Goal: Information Seeking & Learning: Learn about a topic

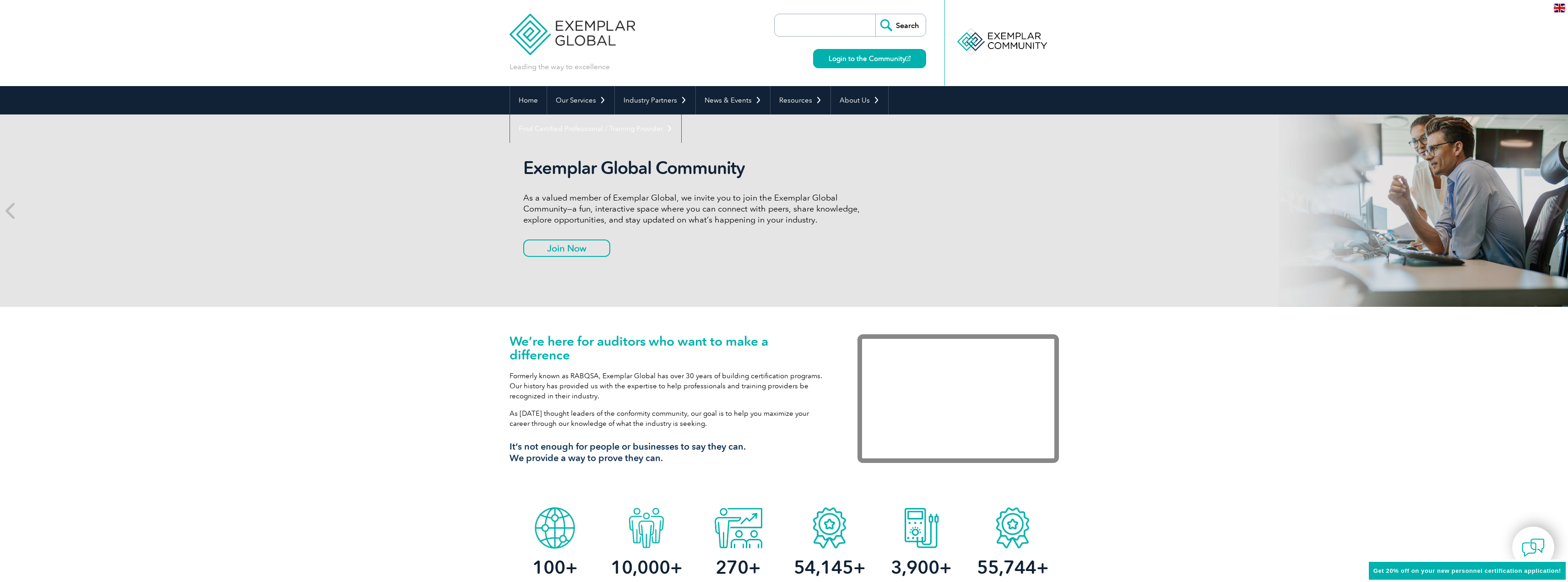
click at [1559, 9] on img at bounding box center [1559, 8] width 12 height 9
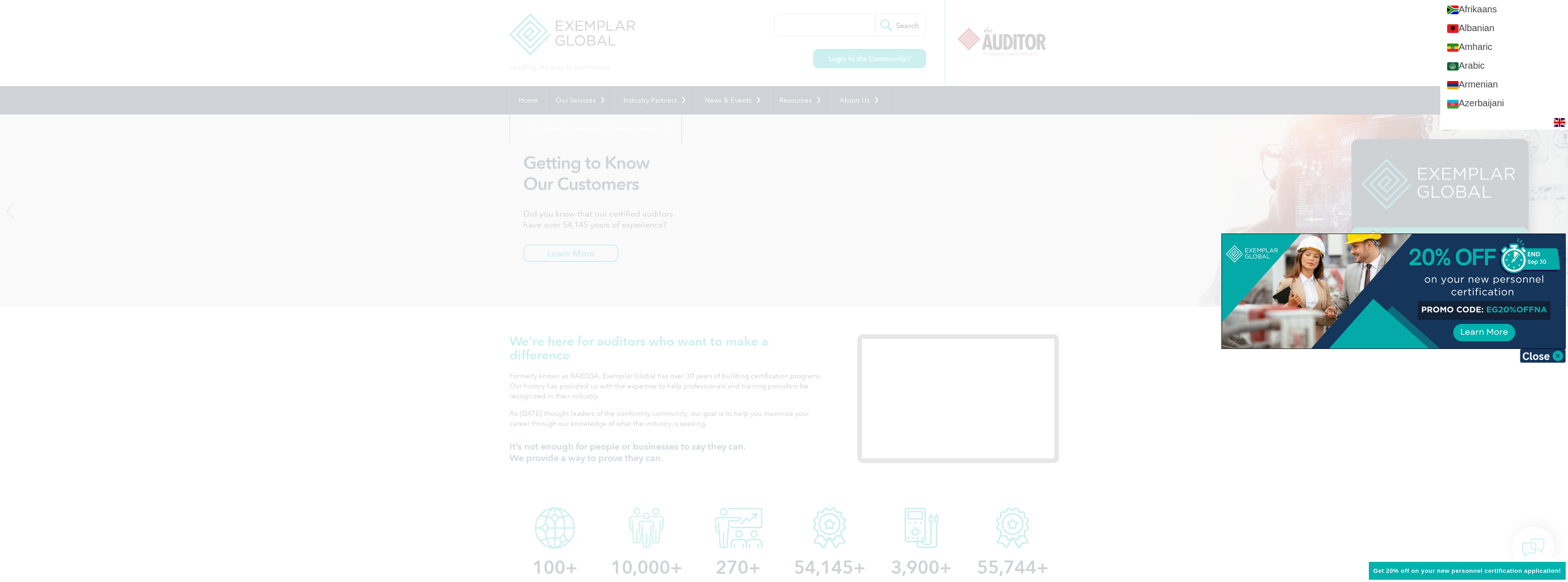
click at [1359, 57] on div at bounding box center [784, 291] width 1568 height 582
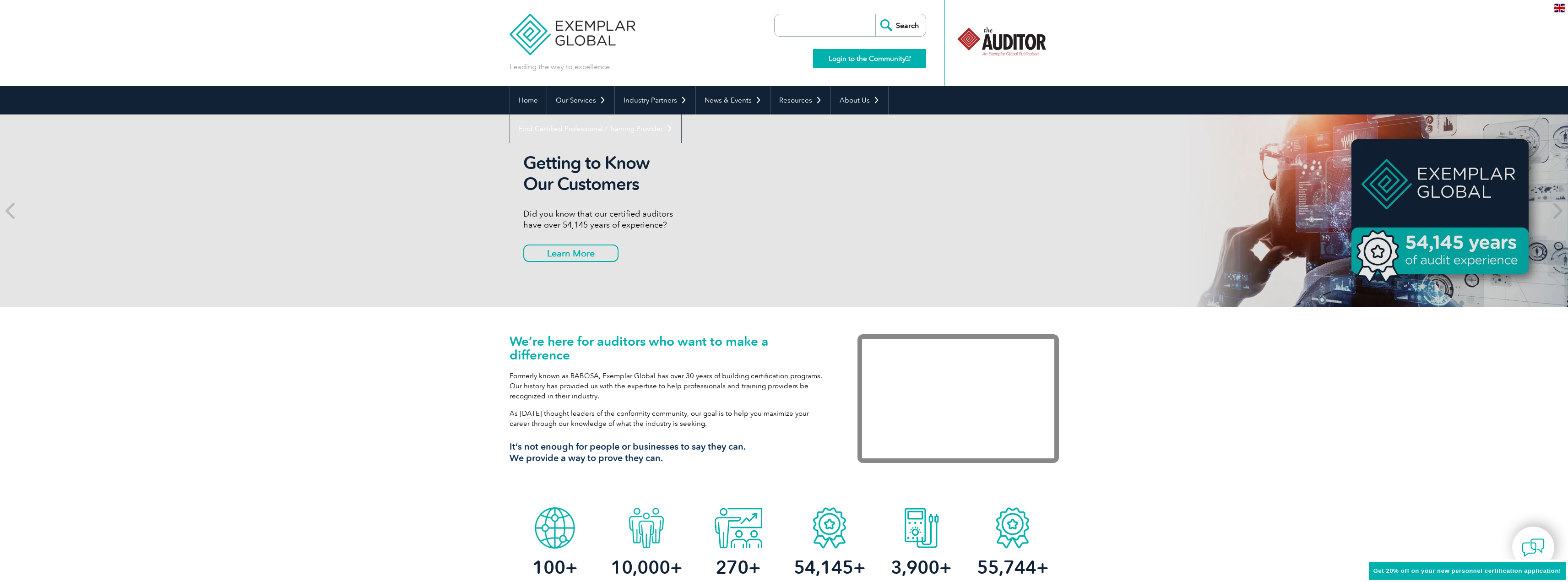
click at [873, 59] on link "Login to the Community" at bounding box center [870, 58] width 113 height 19
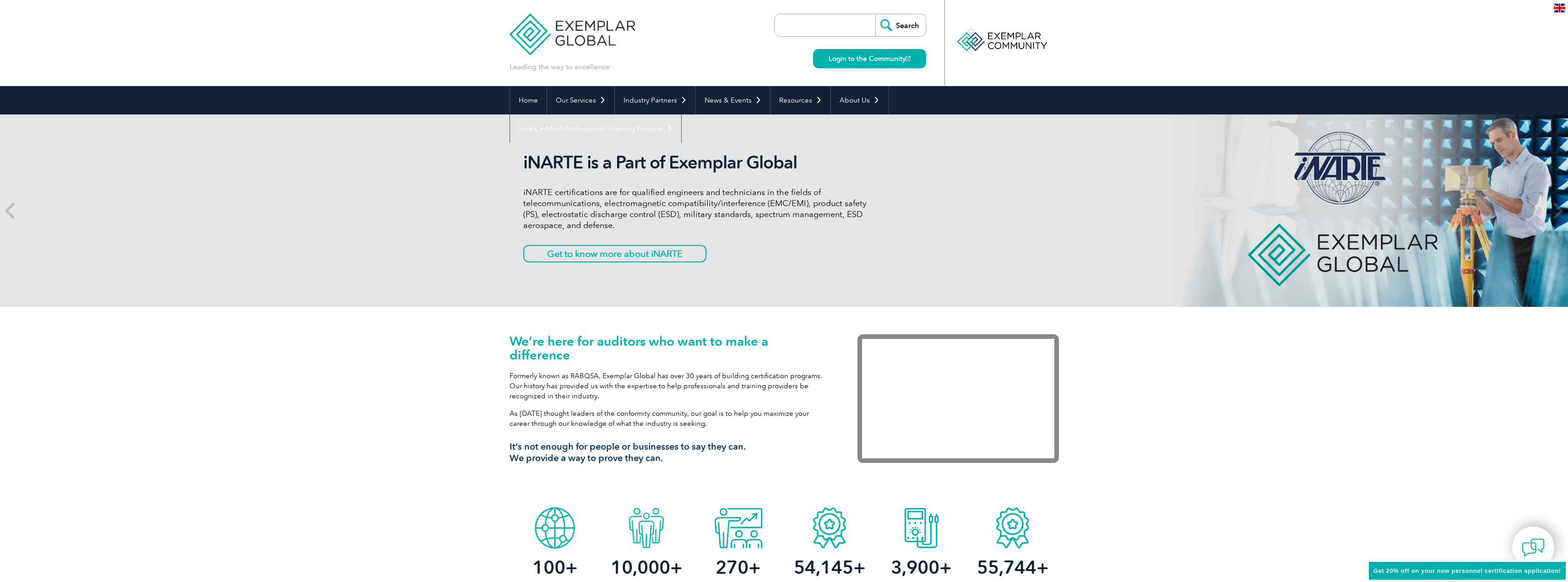
click at [598, 30] on img at bounding box center [572, 27] width 126 height 55
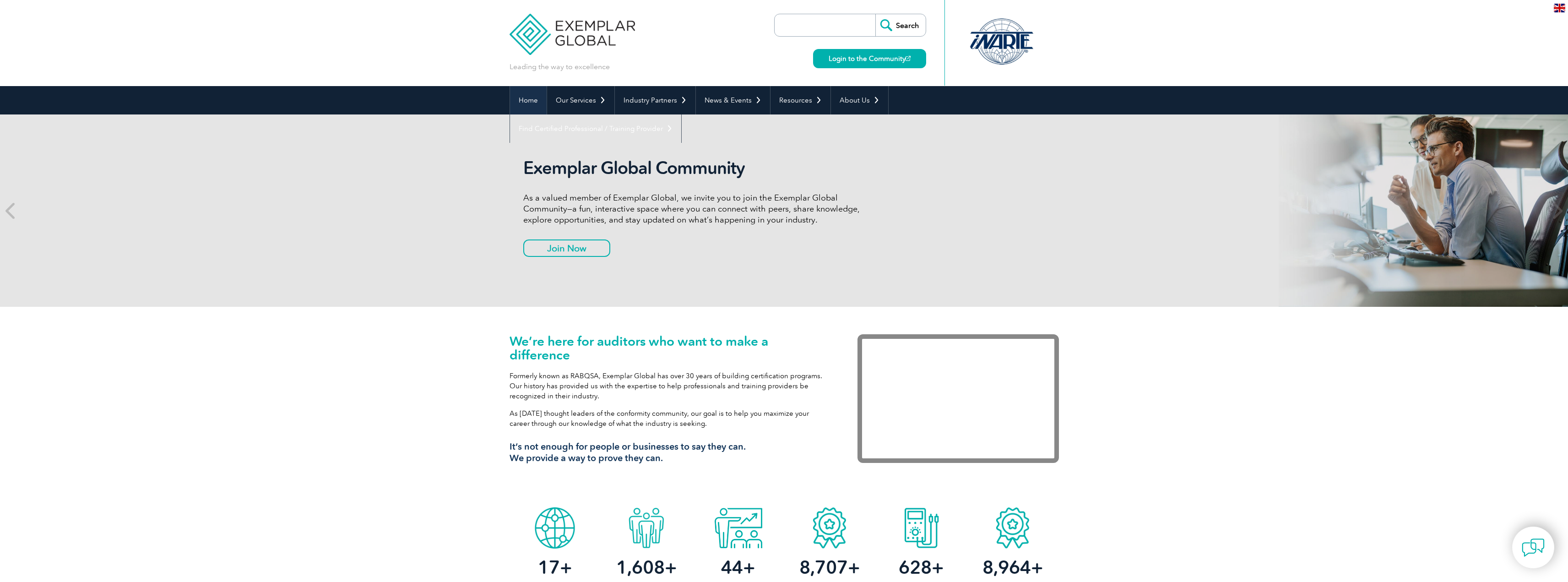
click at [527, 104] on link "Home" at bounding box center [528, 100] width 37 height 29
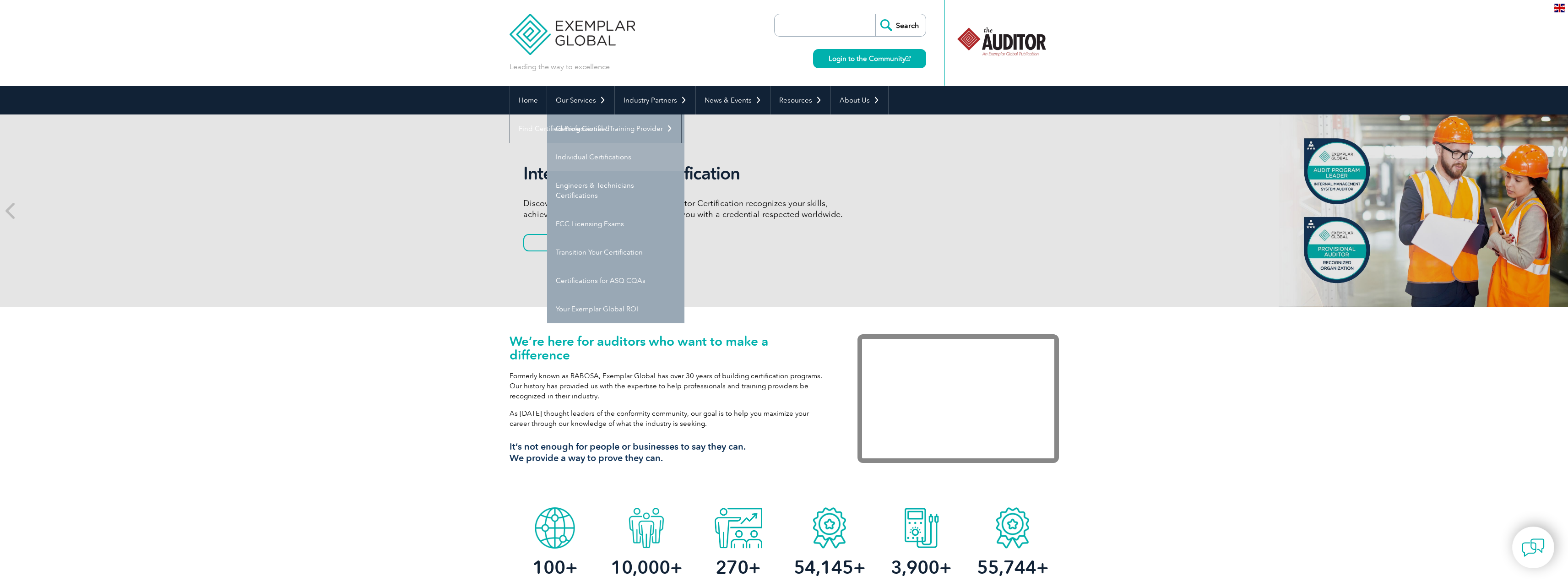
click at [580, 158] on link "Individual Certifications" at bounding box center [616, 157] width 138 height 29
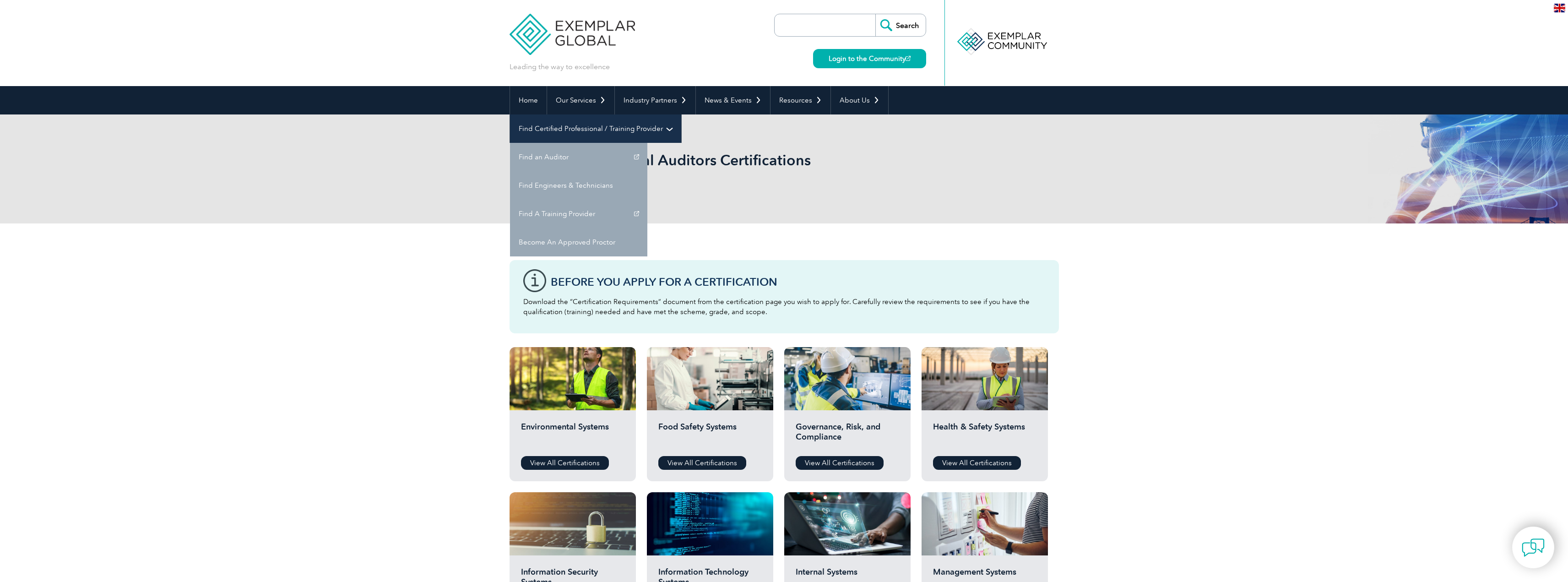
click at [681, 114] on link "Find Certified Professional / Training Provider" at bounding box center [595, 128] width 171 height 29
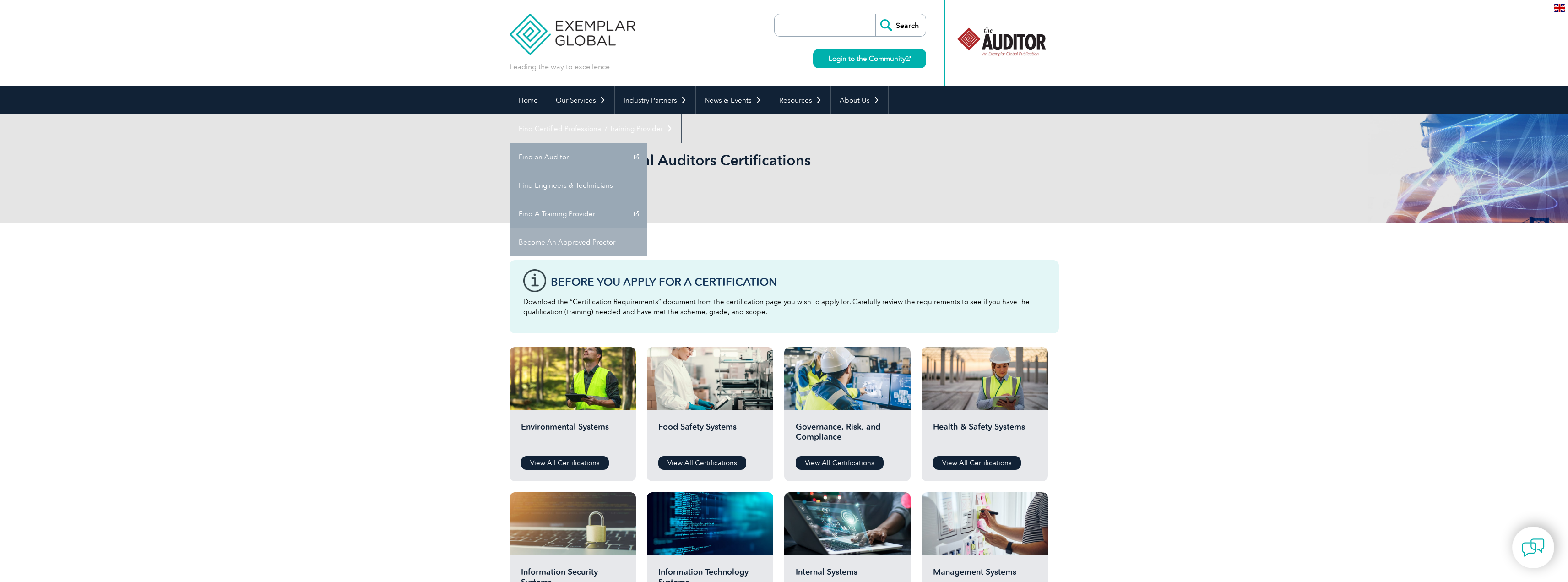
click at [647, 228] on link "Become An Approved Proctor" at bounding box center [579, 242] width 138 height 29
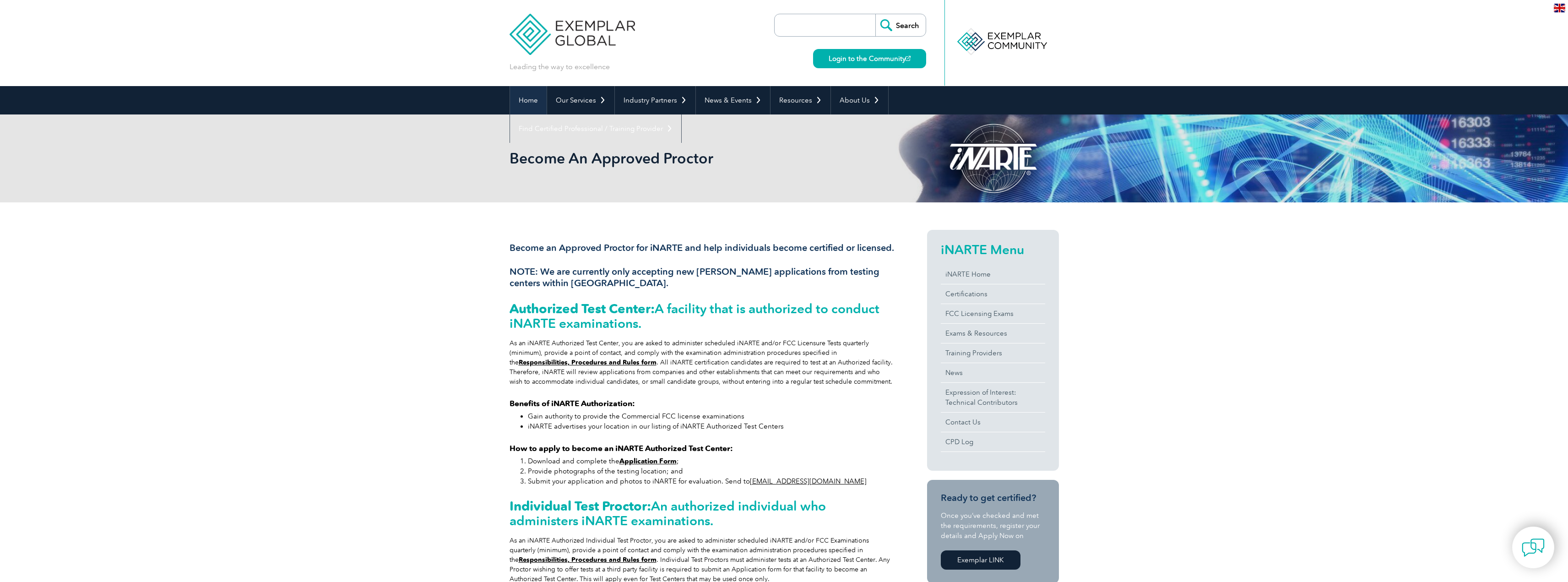
click at [533, 100] on link "Home" at bounding box center [528, 100] width 37 height 29
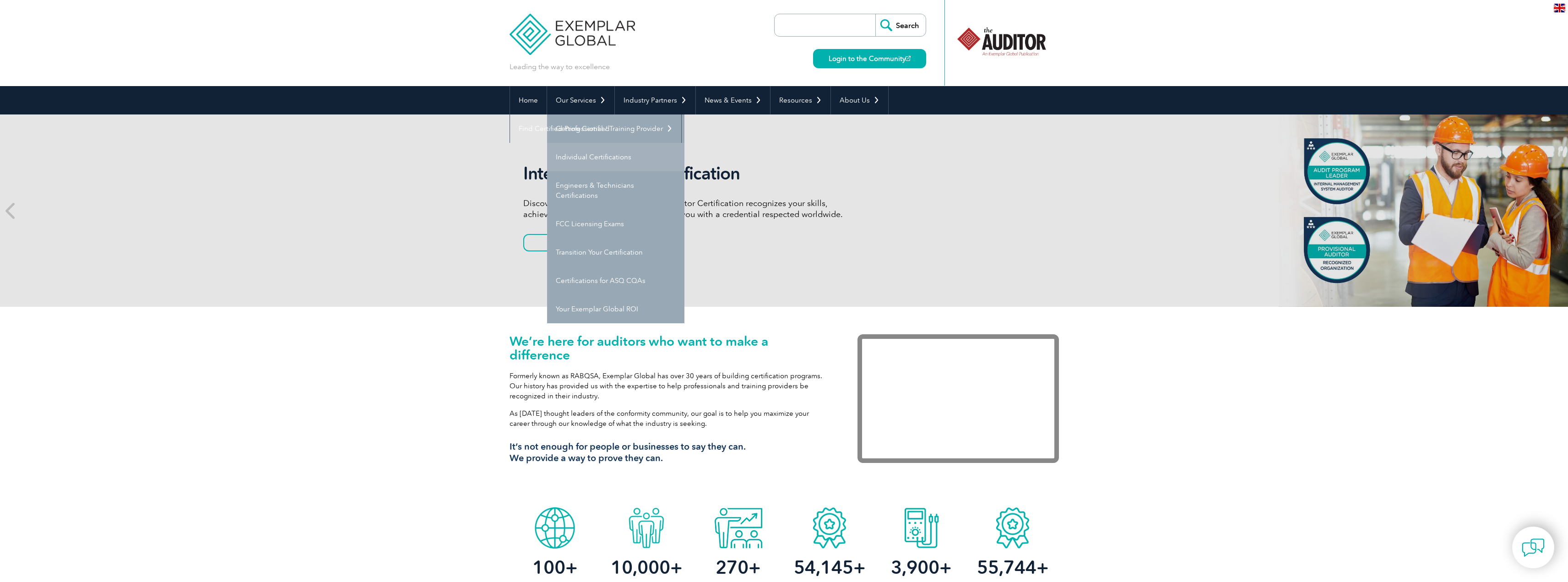
click at [583, 156] on link "Individual Certifications" at bounding box center [616, 157] width 138 height 29
